Goal: Transaction & Acquisition: Subscribe to service/newsletter

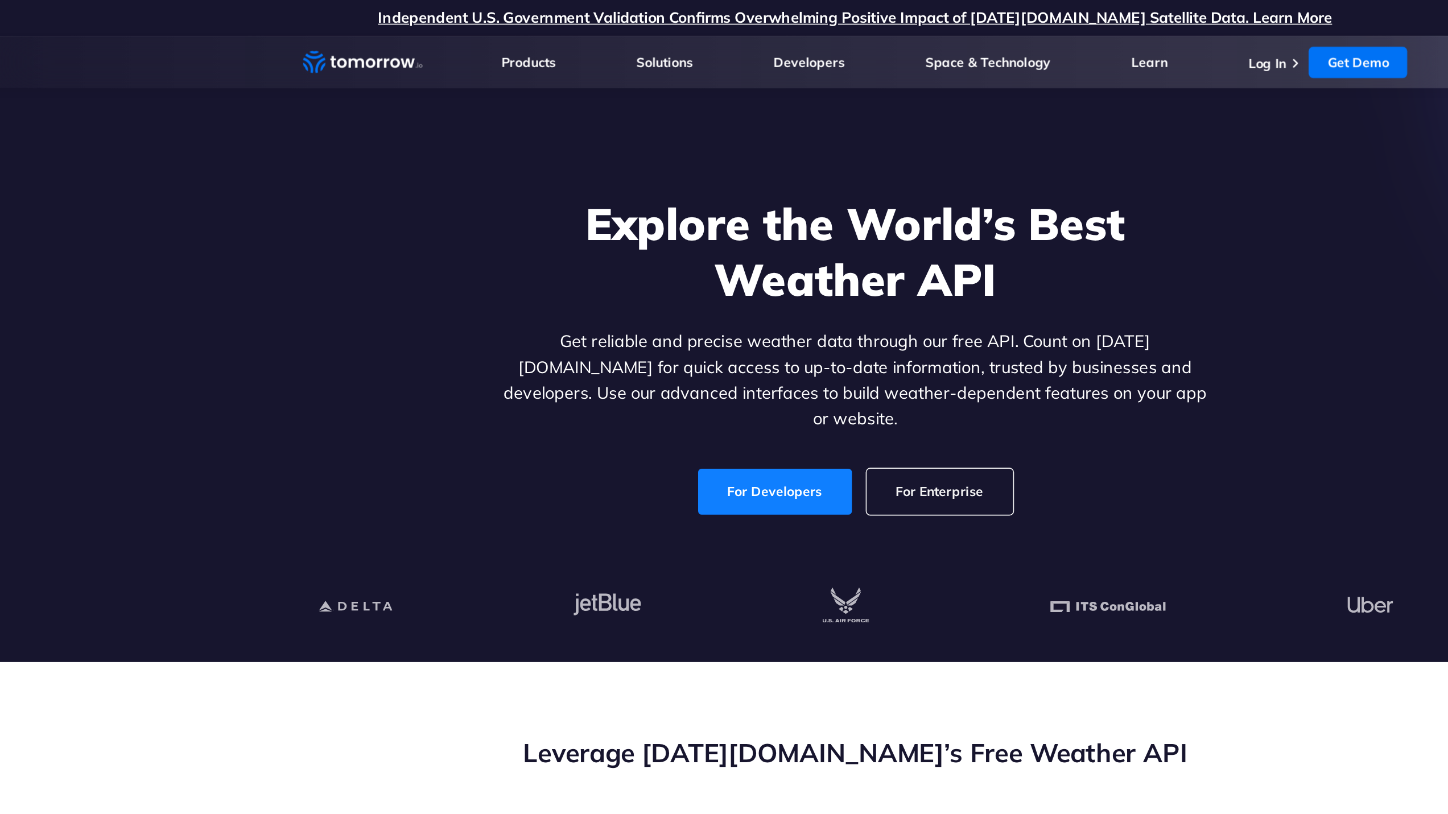
click at [655, 290] on link "For Developers" at bounding box center [674, 304] width 95 height 28
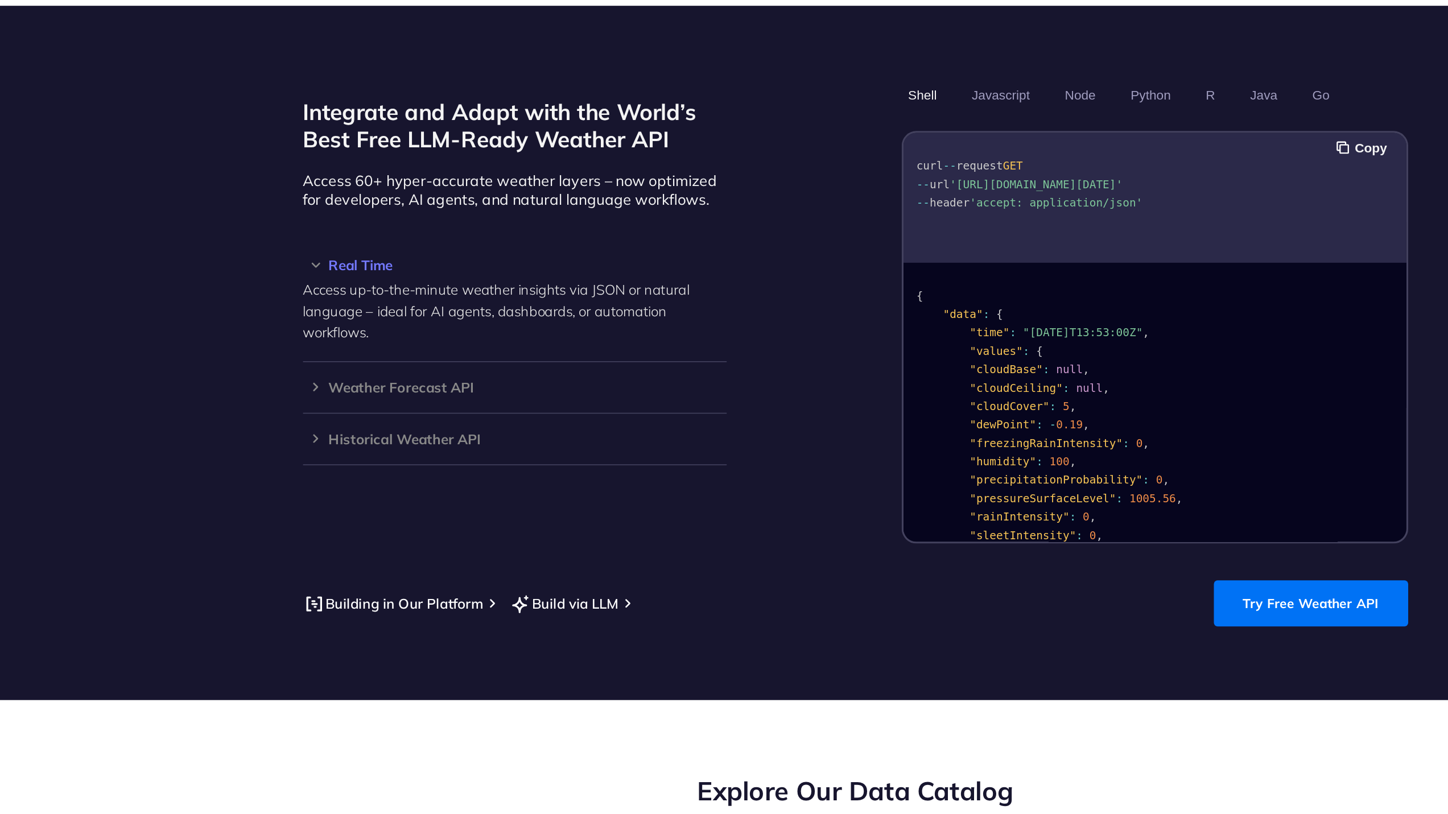
scroll to position [668, 0]
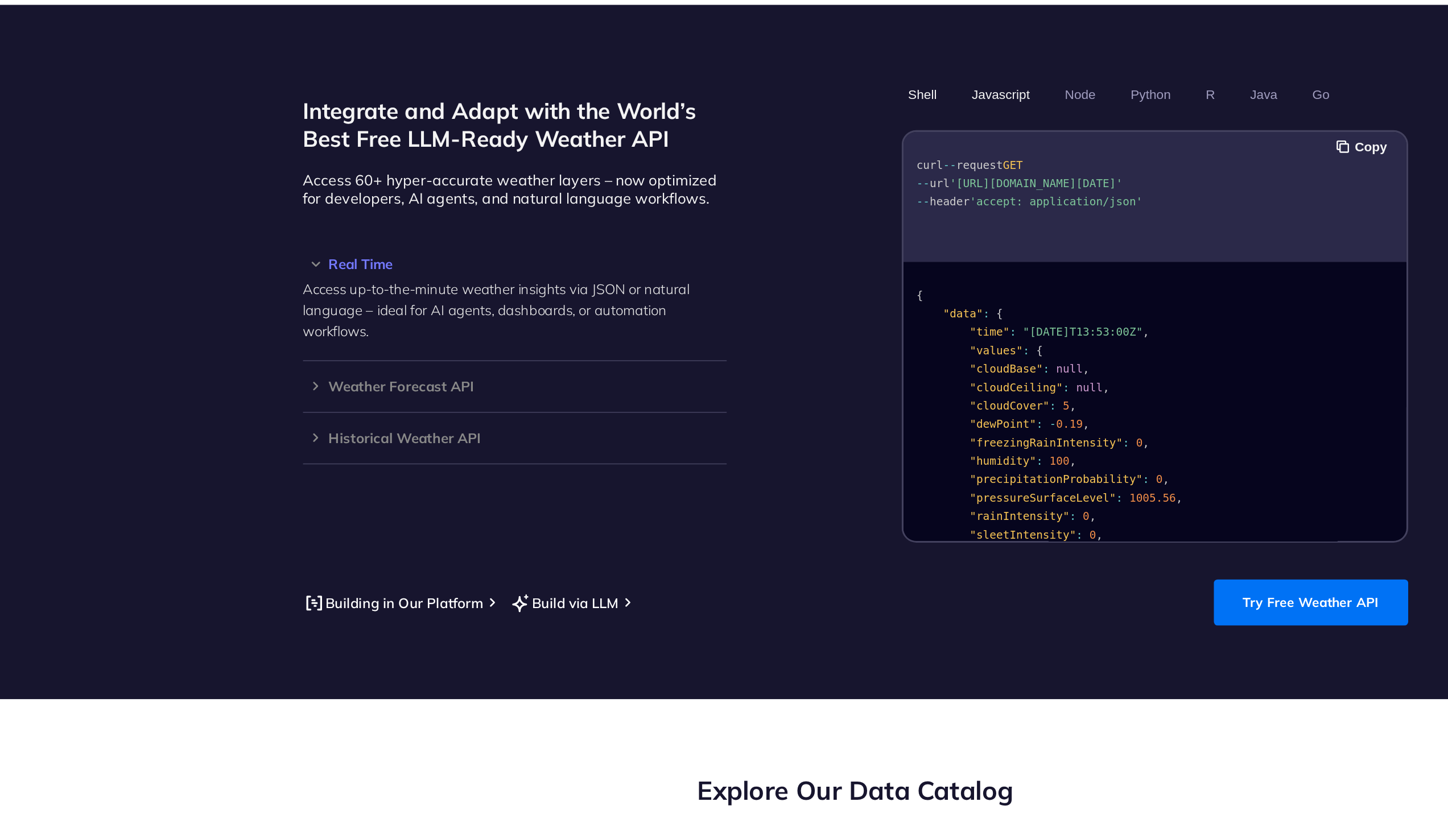
click at [814, 360] on button "Javascript" at bounding box center [814, 369] width 44 height 19
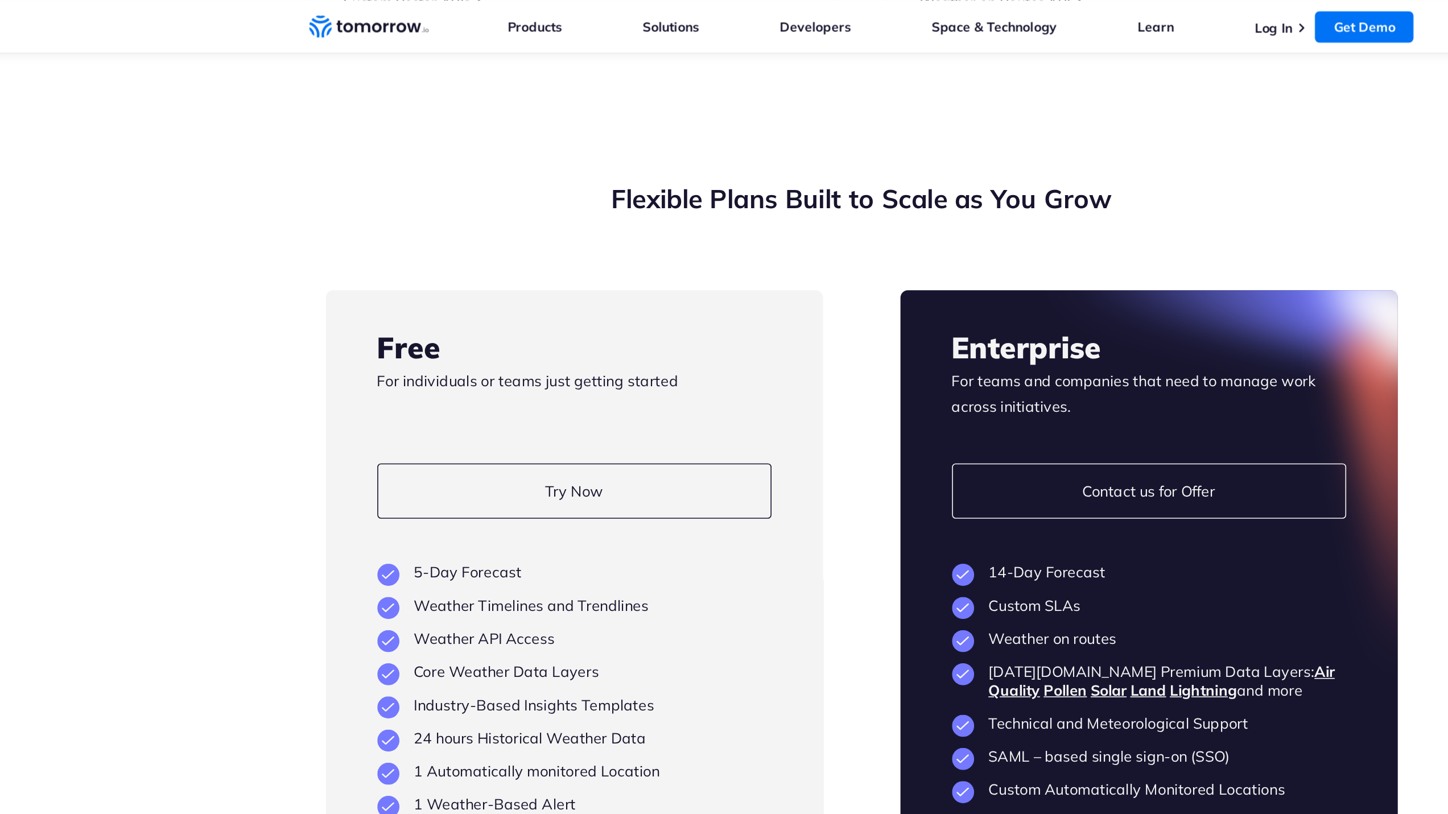
scroll to position [2546, 0]
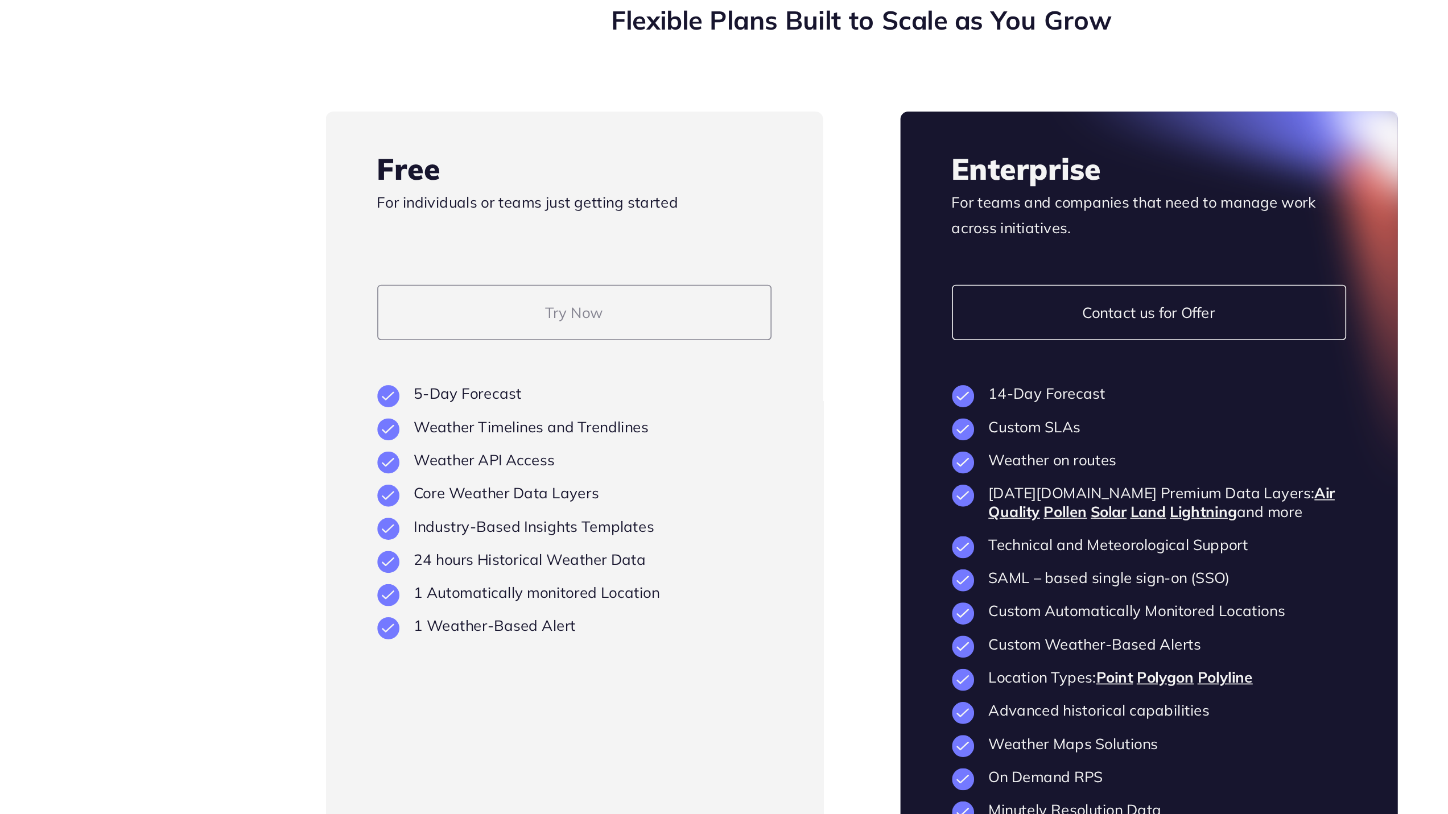
click at [560, 287] on link "Try Now" at bounding box center [546, 304] width 243 height 34
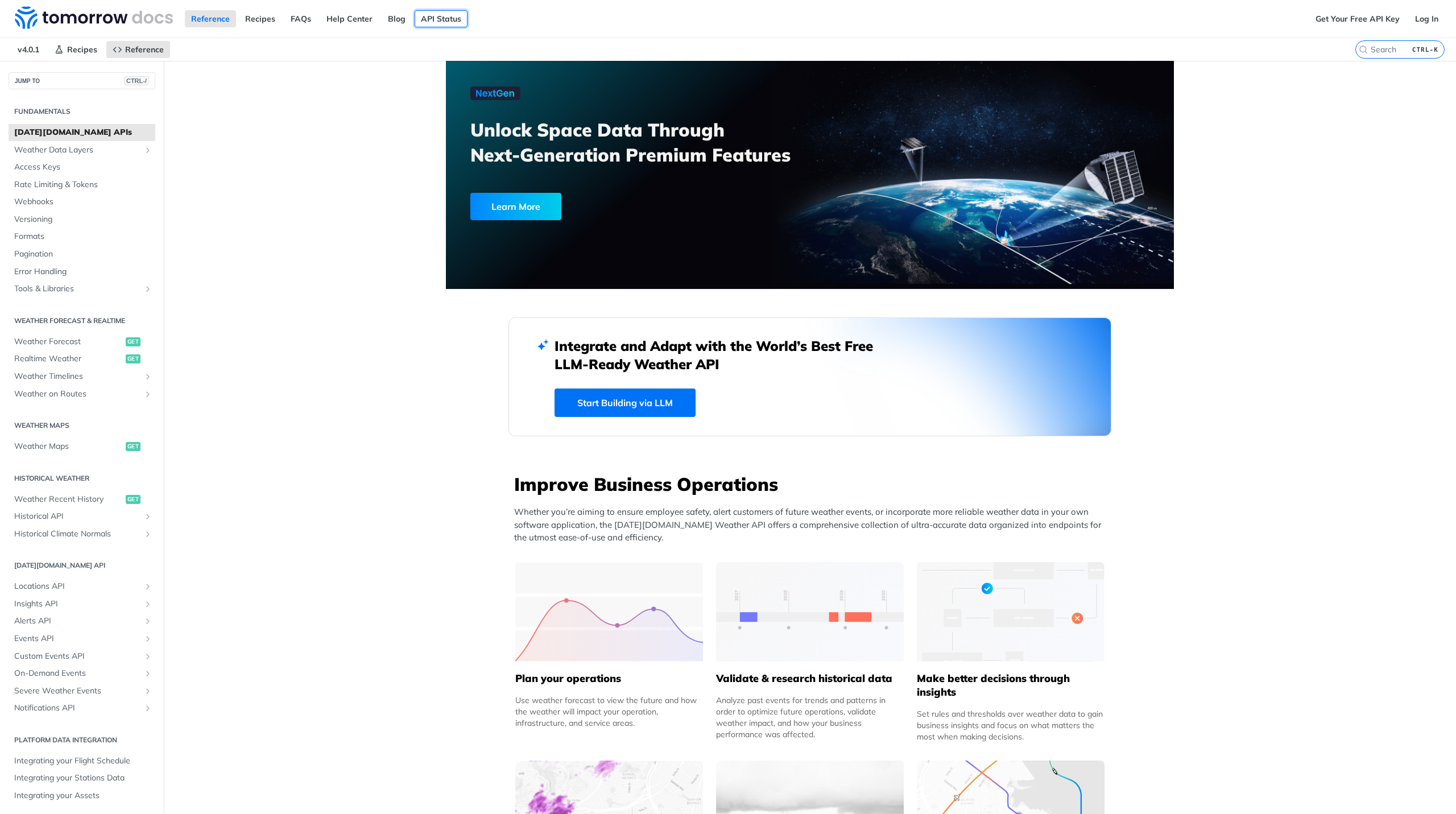
click at [447, 18] on link "API Status" at bounding box center [441, 18] width 53 height 17
